Goal: Information Seeking & Learning: Find specific fact

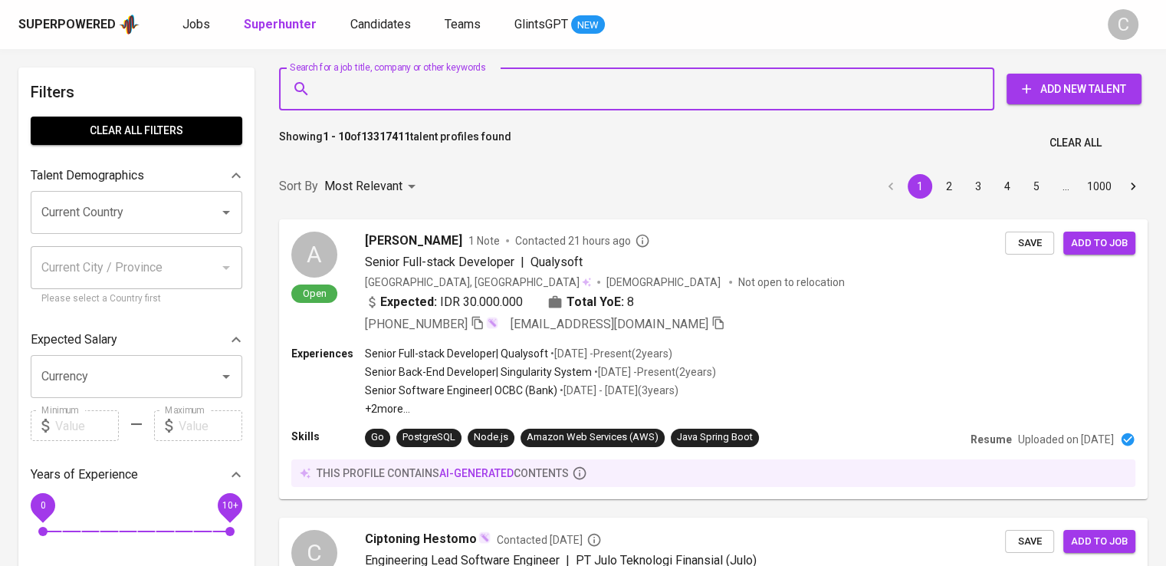
click at [443, 94] on input "Search for a job title, company or other keywords" at bounding box center [641, 88] width 648 height 29
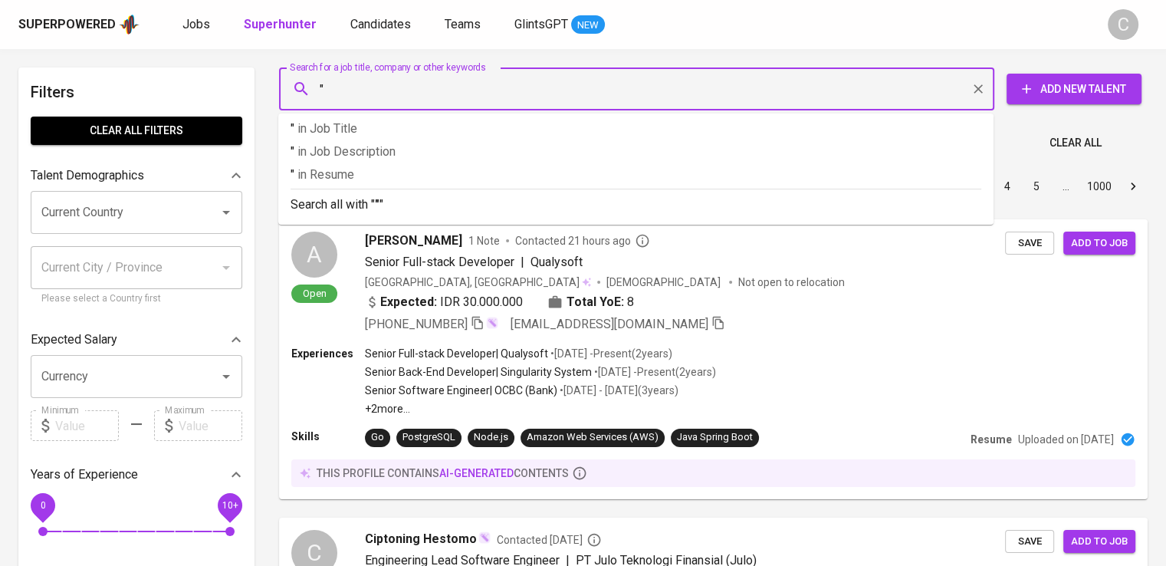
paste input "ROBINA ANUGERAH ABADI"
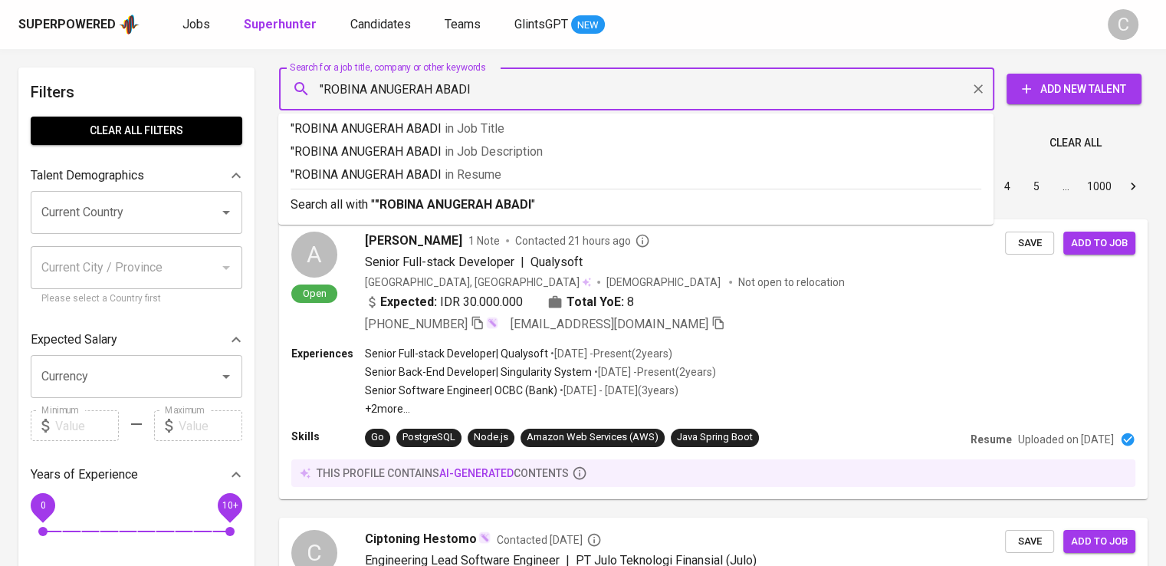
type input ""ROBINA ANUGERAH ABADI""
click at [464, 175] on span "in [GEOGRAPHIC_DATA]" at bounding box center [476, 174] width 57 height 15
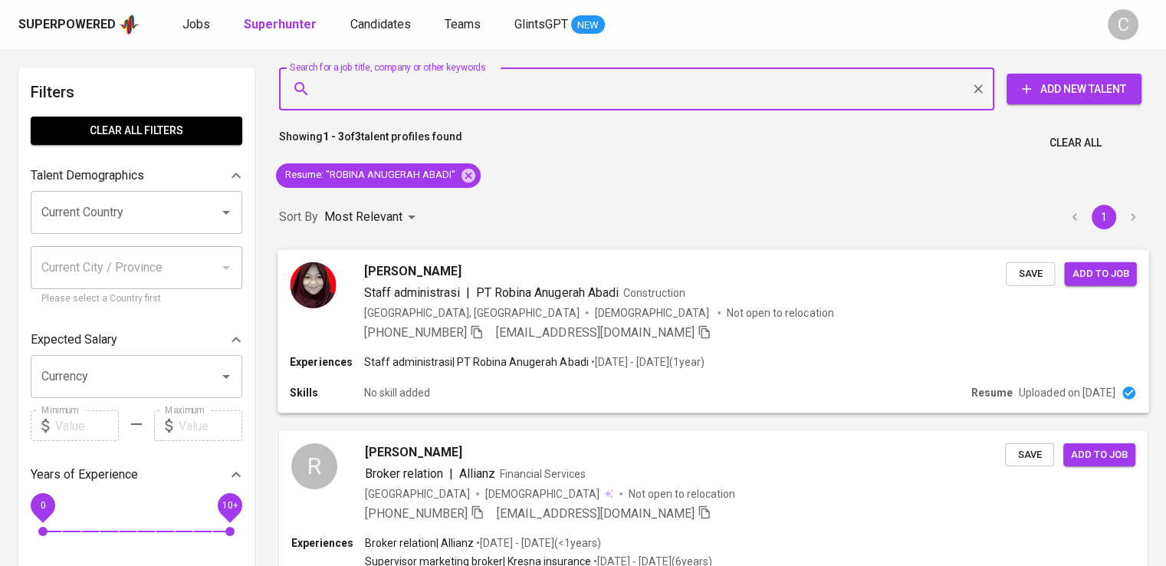
click at [633, 296] on span "Construction" at bounding box center [654, 292] width 62 height 12
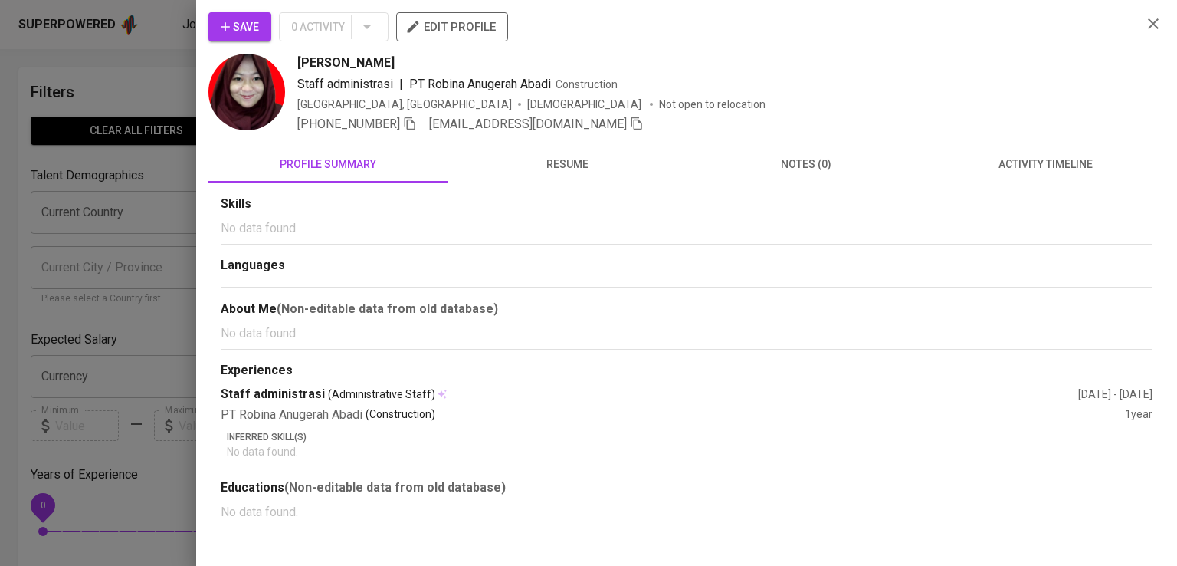
click at [776, 42] on div "Save 0 Activity edit profile" at bounding box center [668, 32] width 921 height 41
click at [415, 129] on icon "button" at bounding box center [410, 123] width 11 height 13
